Goal: Information Seeking & Learning: Learn about a topic

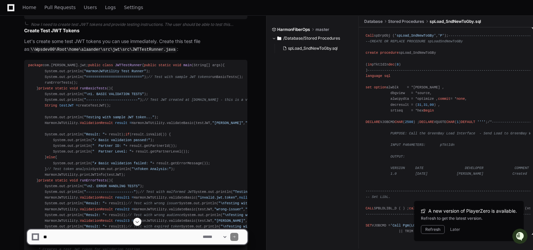
scroll to position [17757, 0]
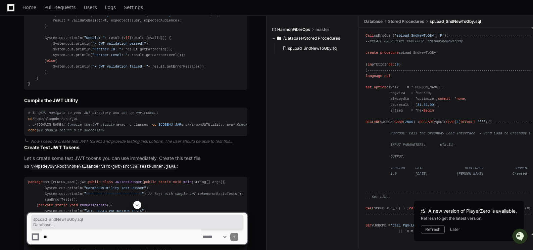
drag, startPoint x: 532, startPoint y: 151, endPoint x: 536, endPoint y: 157, distance: 6.9
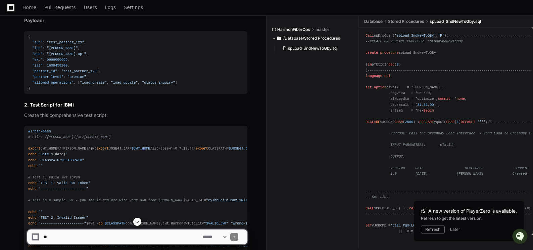
scroll to position [10219, 0]
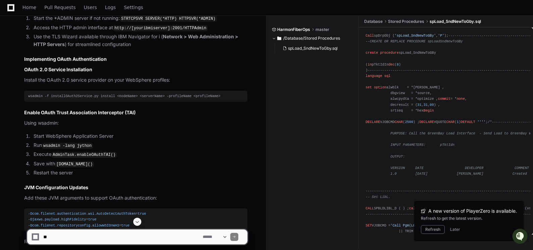
scroll to position [436, 0]
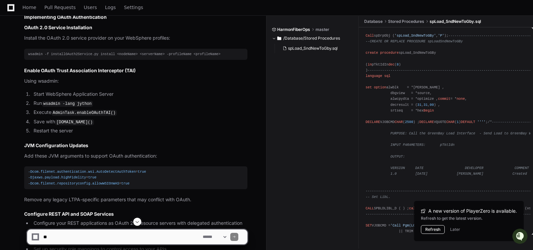
click at [438, 230] on button "Refresh" at bounding box center [433, 229] width 24 height 9
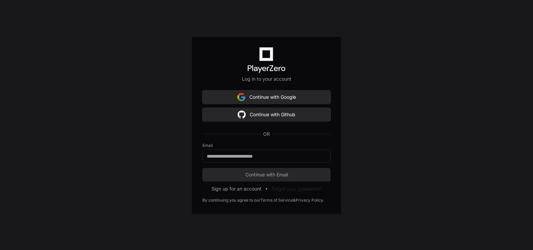
scroll to position [63684, 0]
click at [276, 113] on button "Continue with Github" at bounding box center [266, 114] width 128 height 13
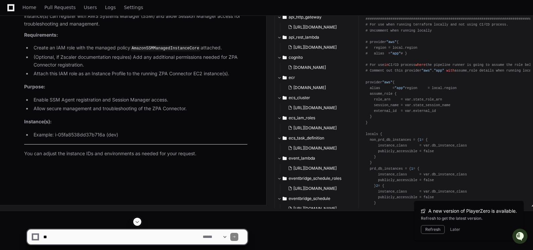
scroll to position [63590, 0]
